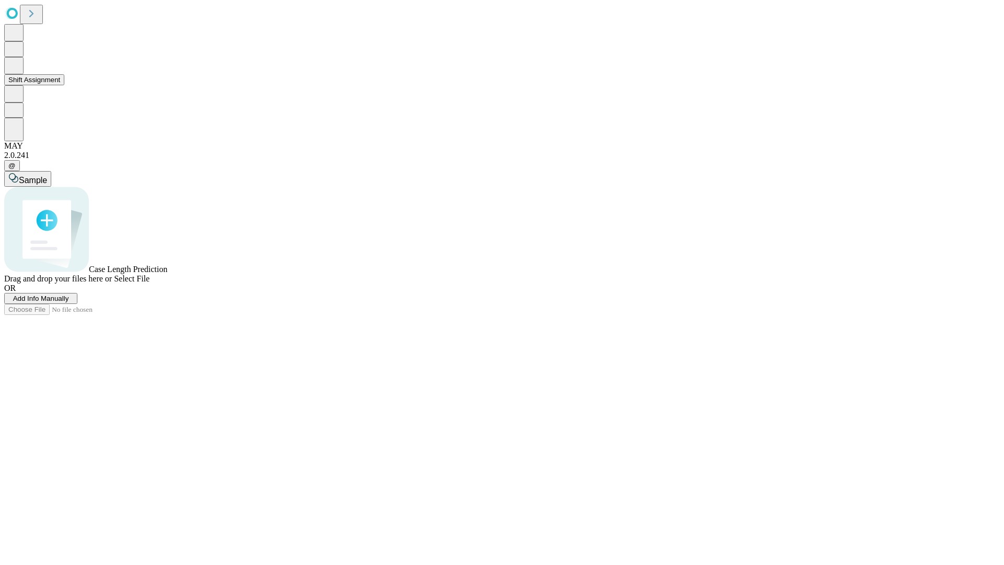
click at [64, 85] on button "Shift Assignment" at bounding box center [34, 79] width 60 height 11
